Goal: Transaction & Acquisition: Purchase product/service

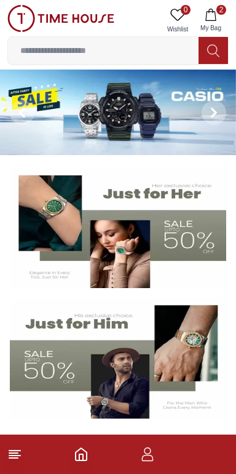
click at [99, 46] on input at bounding box center [103, 50] width 191 height 25
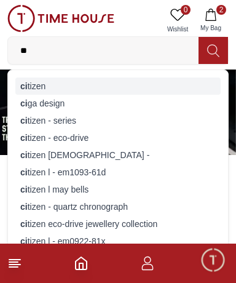
type input "**"
click at [31, 84] on div "ci tizen" at bounding box center [118, 86] width 206 height 17
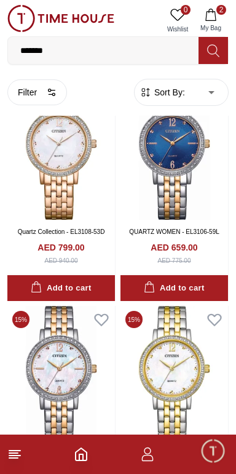
scroll to position [11435, 0]
